Goal: Transaction & Acquisition: Obtain resource

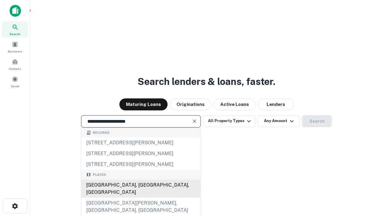
click at [141, 197] on div "[GEOGRAPHIC_DATA], [GEOGRAPHIC_DATA], [GEOGRAPHIC_DATA]" at bounding box center [140, 188] width 119 height 18
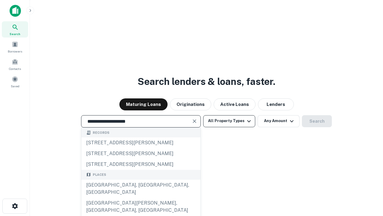
type input "**********"
click at [229, 121] on button "All Property Types" at bounding box center [229, 121] width 52 height 12
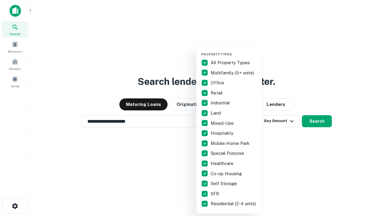
click at [234, 50] on button "button" at bounding box center [234, 50] width 66 height 0
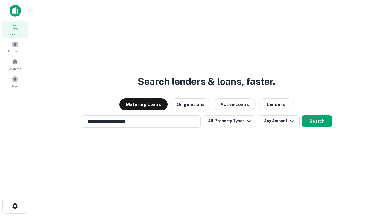
scroll to position [9, 0]
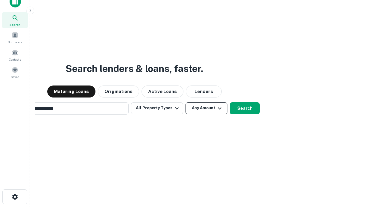
click at [186, 102] on button "Any Amount" at bounding box center [207, 108] width 42 height 12
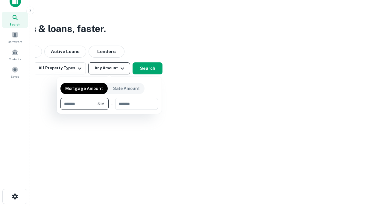
type input "*******"
click at [109, 110] on button "button" at bounding box center [109, 110] width 98 height 0
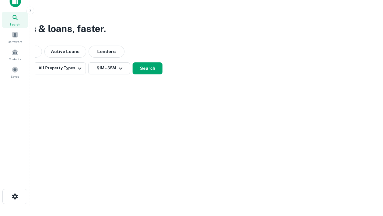
scroll to position [4, 111]
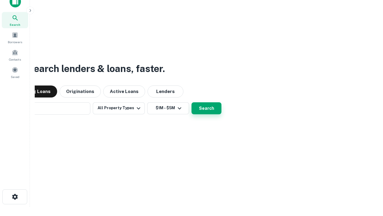
click at [192, 102] on button "Search" at bounding box center [207, 108] width 30 height 12
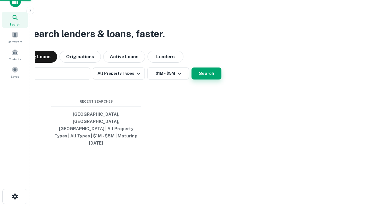
scroll to position [16, 169]
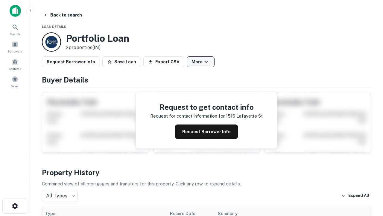
click at [201, 62] on button "More" at bounding box center [201, 61] width 28 height 11
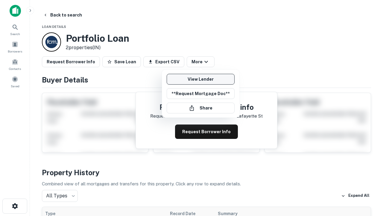
click at [201, 79] on link "View Lender" at bounding box center [201, 79] width 68 height 11
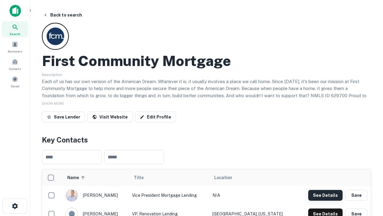
click at [326, 195] on button "See Details" at bounding box center [325, 195] width 34 height 11
click at [15, 206] on icon "button" at bounding box center [14, 205] width 7 height 7
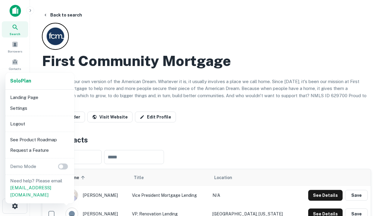
click at [40, 123] on li "Logout" at bounding box center [40, 123] width 64 height 11
